Goal: Task Accomplishment & Management: Manage account settings

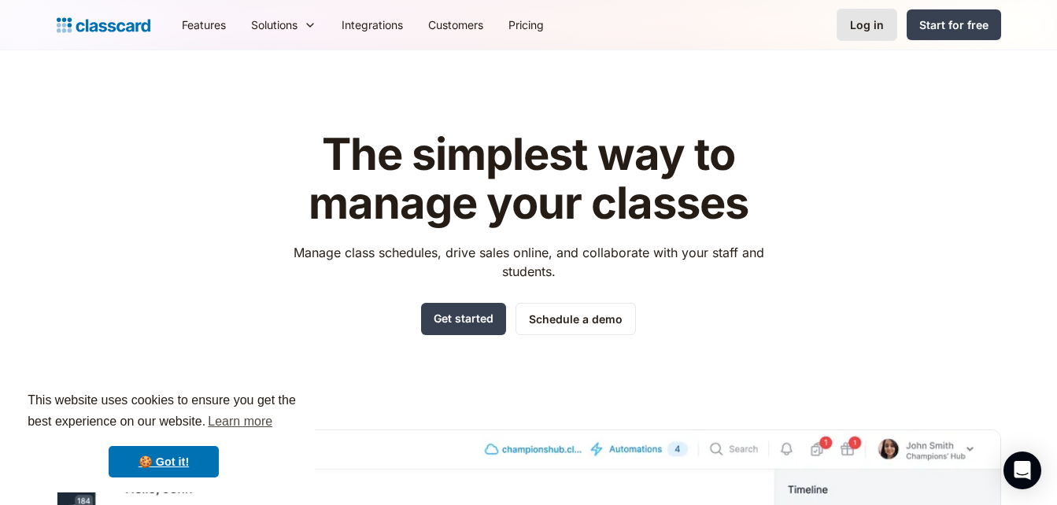
click at [875, 17] on div "Log in" at bounding box center [867, 25] width 34 height 17
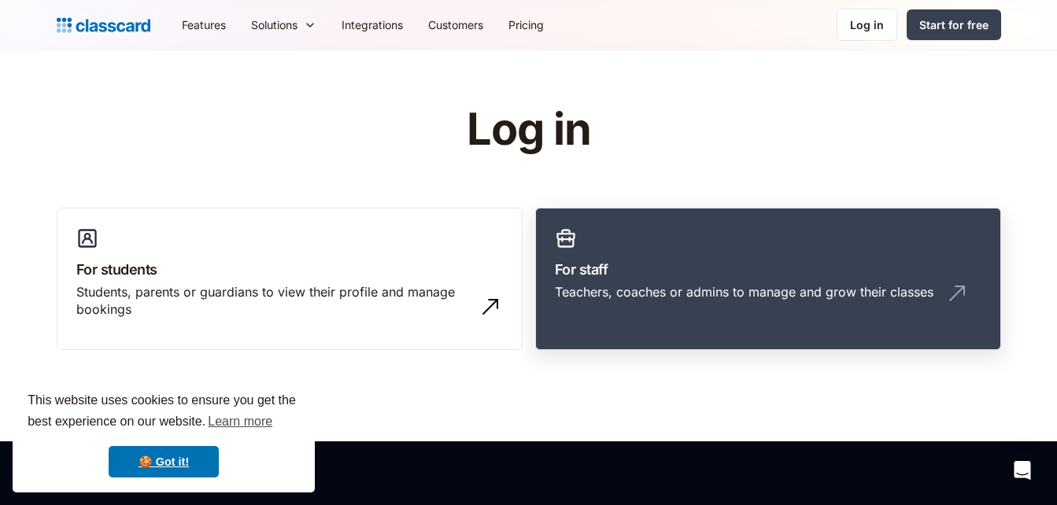
click at [778, 239] on link "For staff Teachers, coaches or admins to manage and grow their classes" at bounding box center [768, 279] width 466 height 143
